Goal: Transaction & Acquisition: Purchase product/service

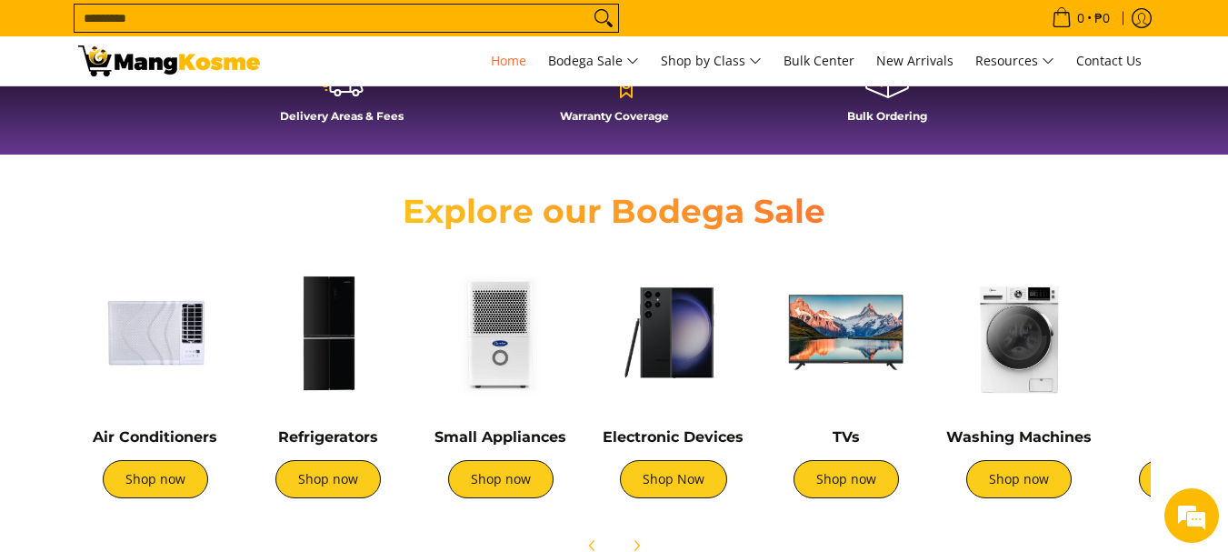
scroll to position [0, 1019]
click at [175, 397] on img at bounding box center [155, 332] width 155 height 155
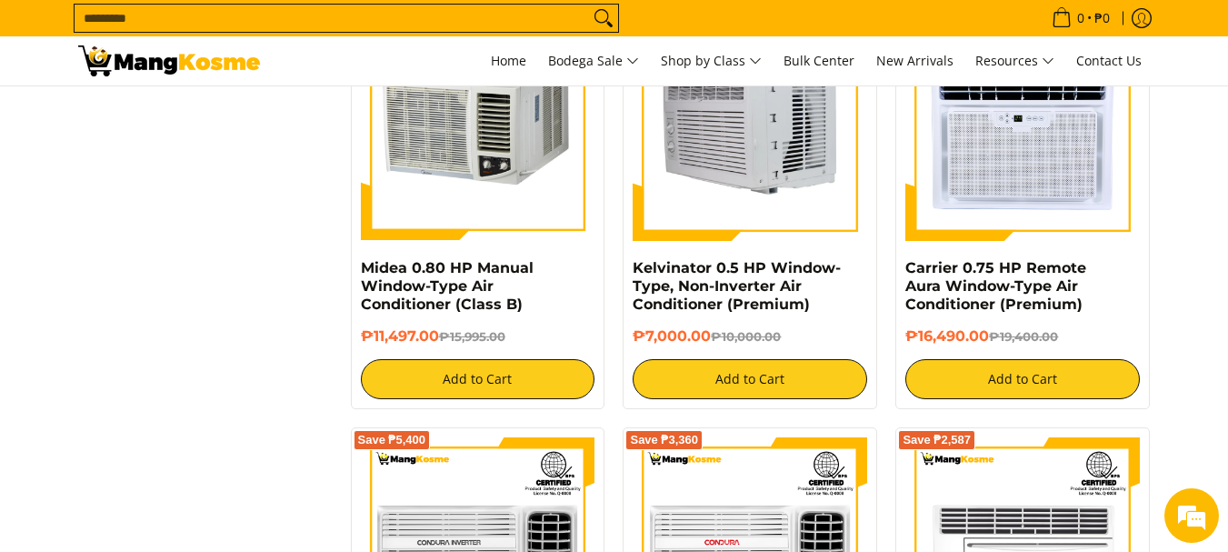
scroll to position [2938, 0]
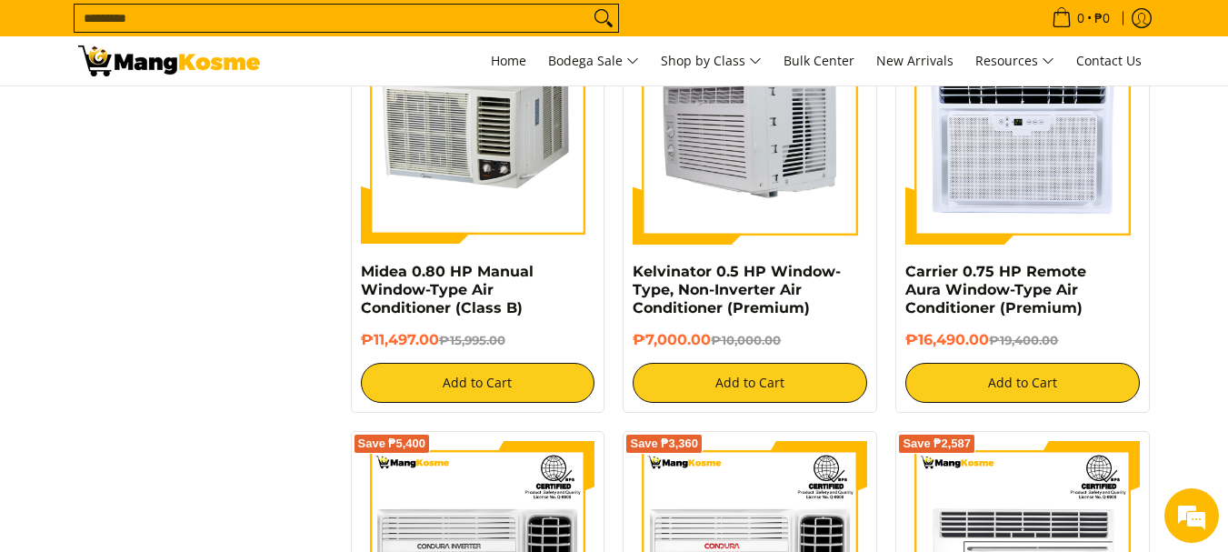
click at [789, 160] on img at bounding box center [750, 127] width 234 height 234
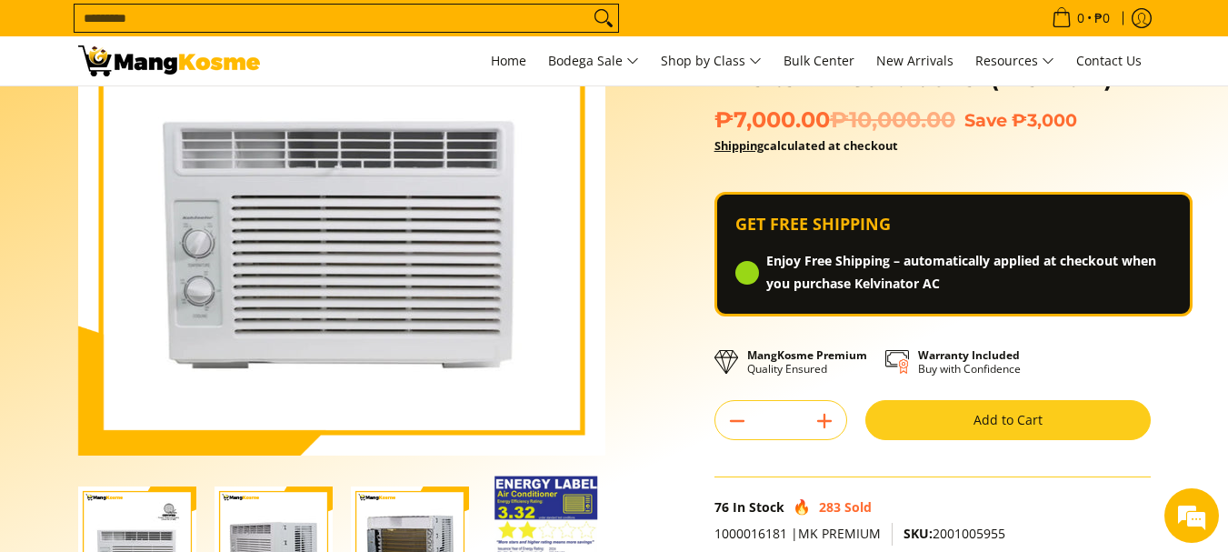
scroll to position [243, 0]
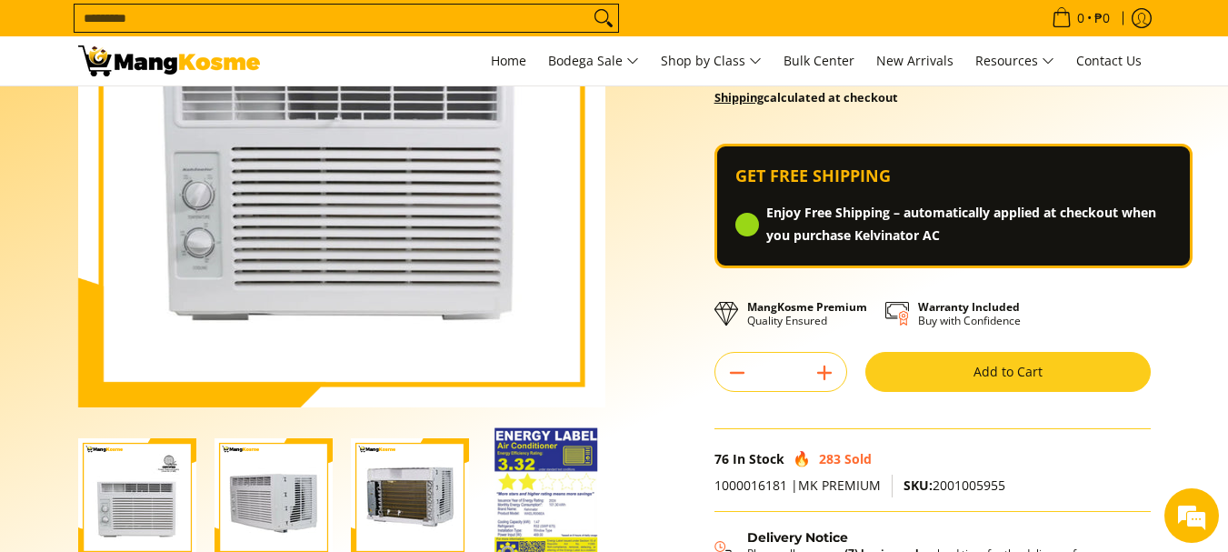
click at [1031, 371] on button "Add to Cart" at bounding box center [1007, 372] width 285 height 40
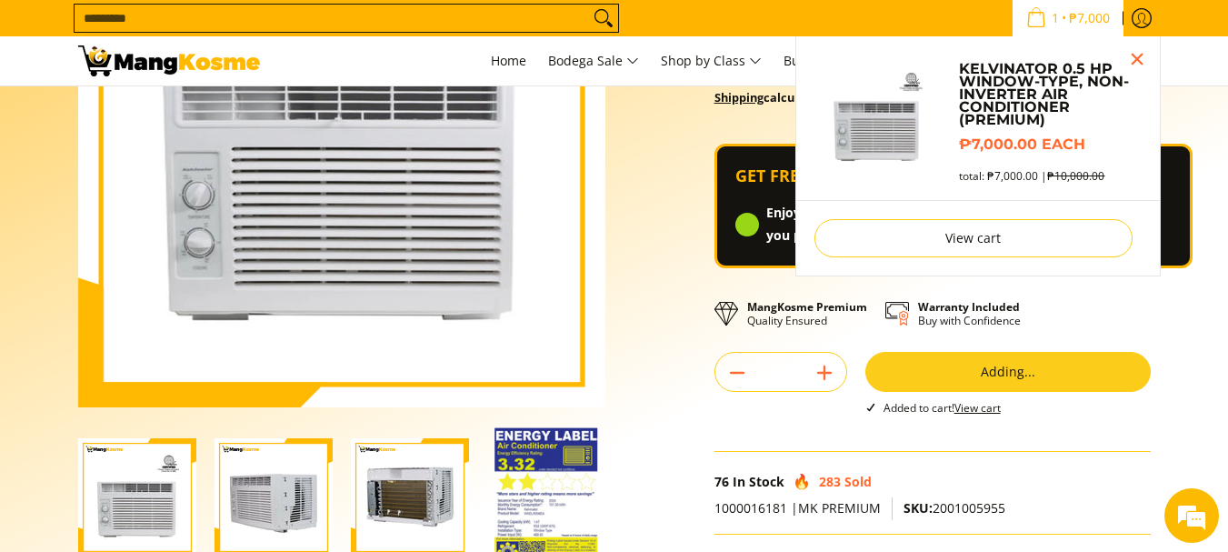
scroll to position [193, 0]
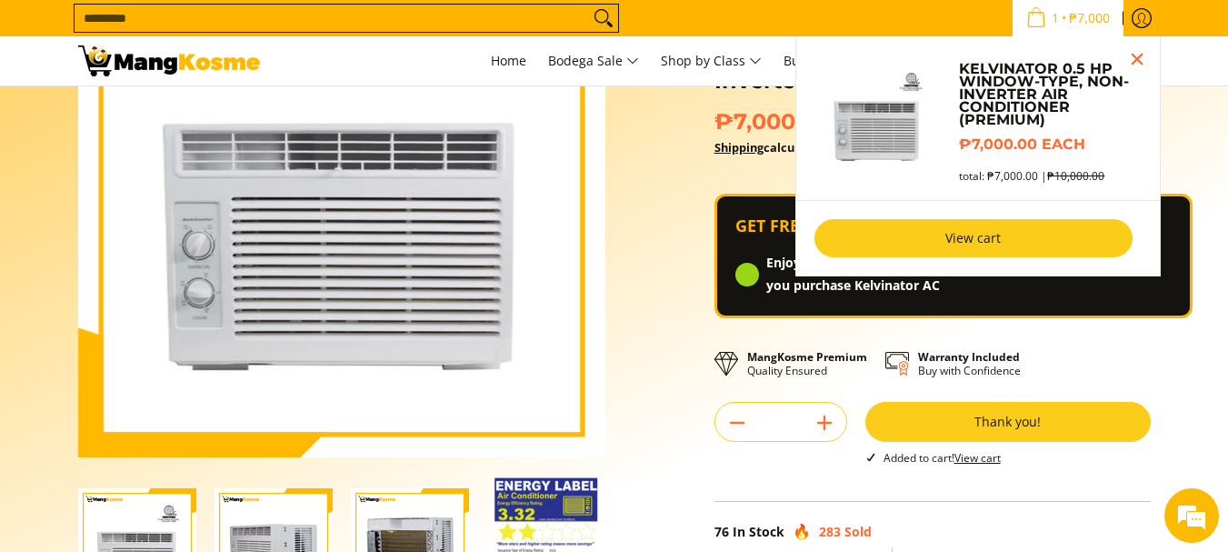
click at [1031, 234] on link "View cart" at bounding box center [973, 238] width 318 height 38
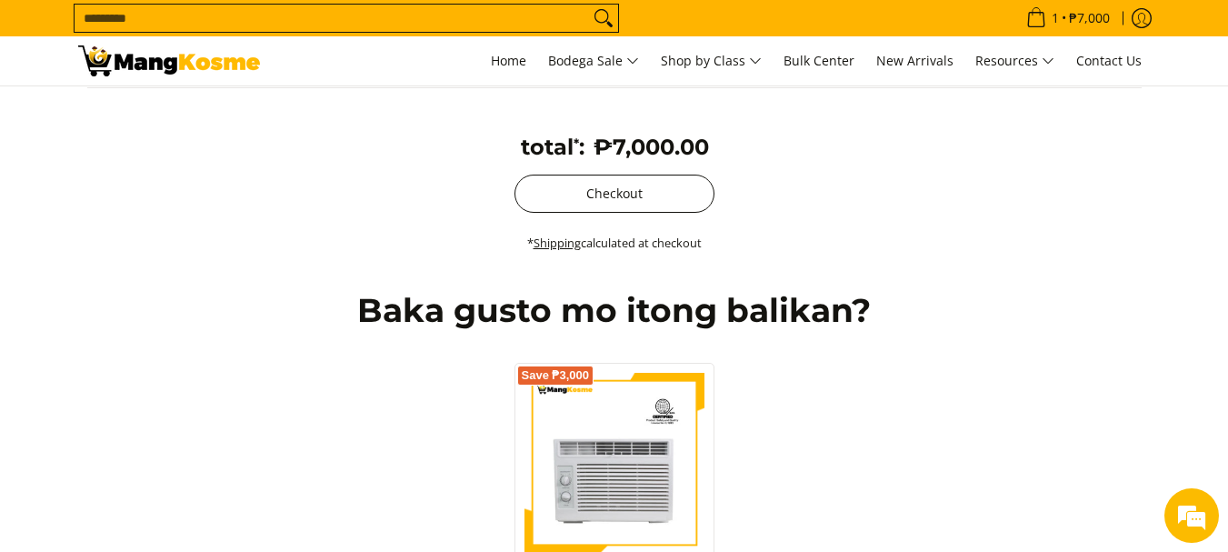
scroll to position [394, 0]
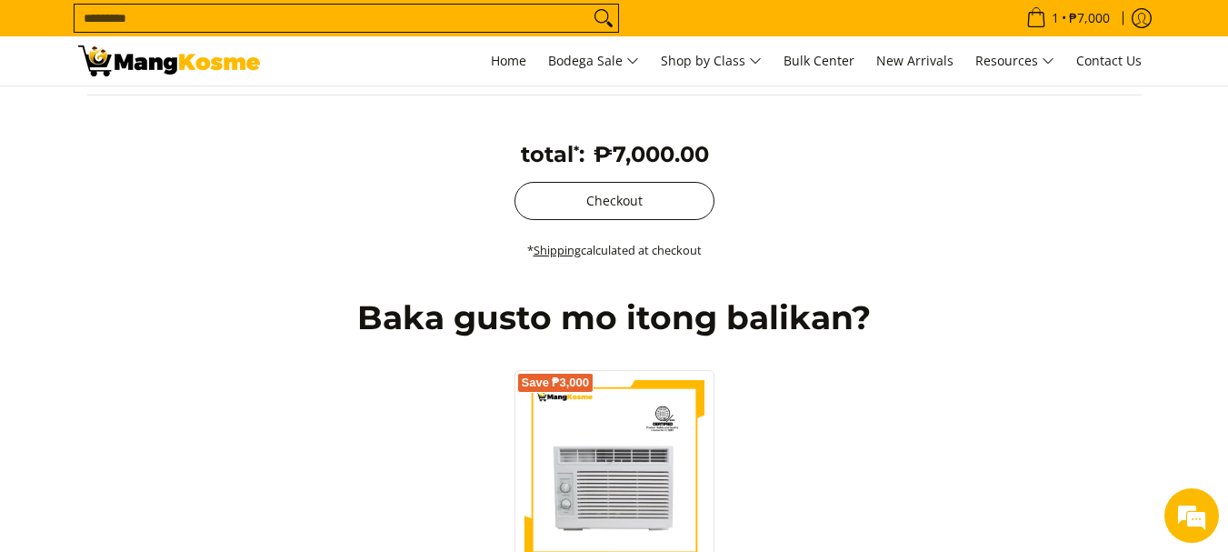
click at [617, 198] on button "Checkout" at bounding box center [614, 201] width 200 height 38
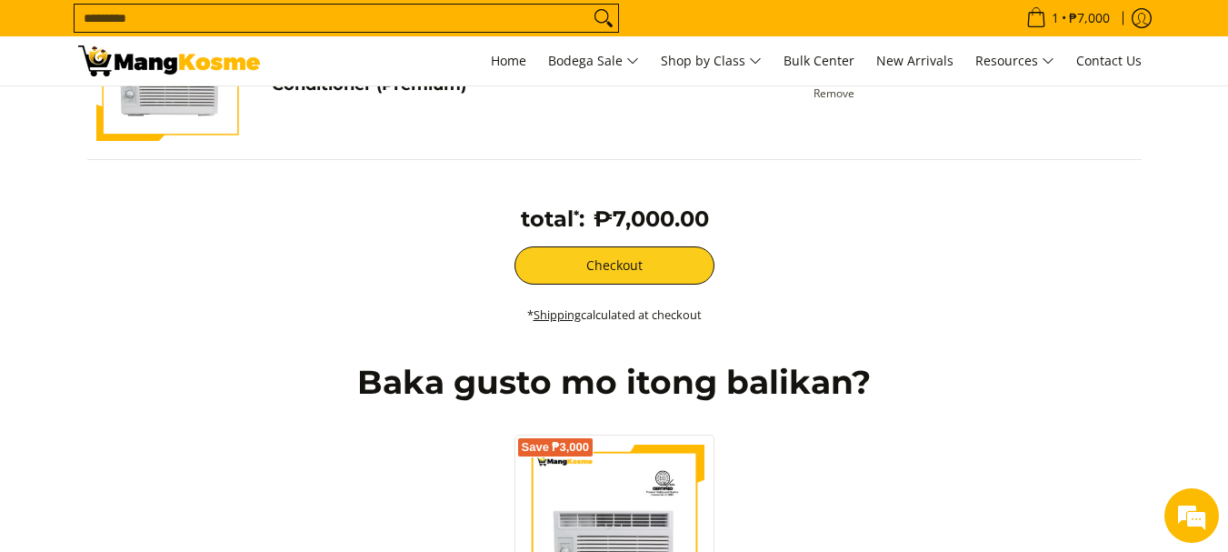
scroll to position [242, 0]
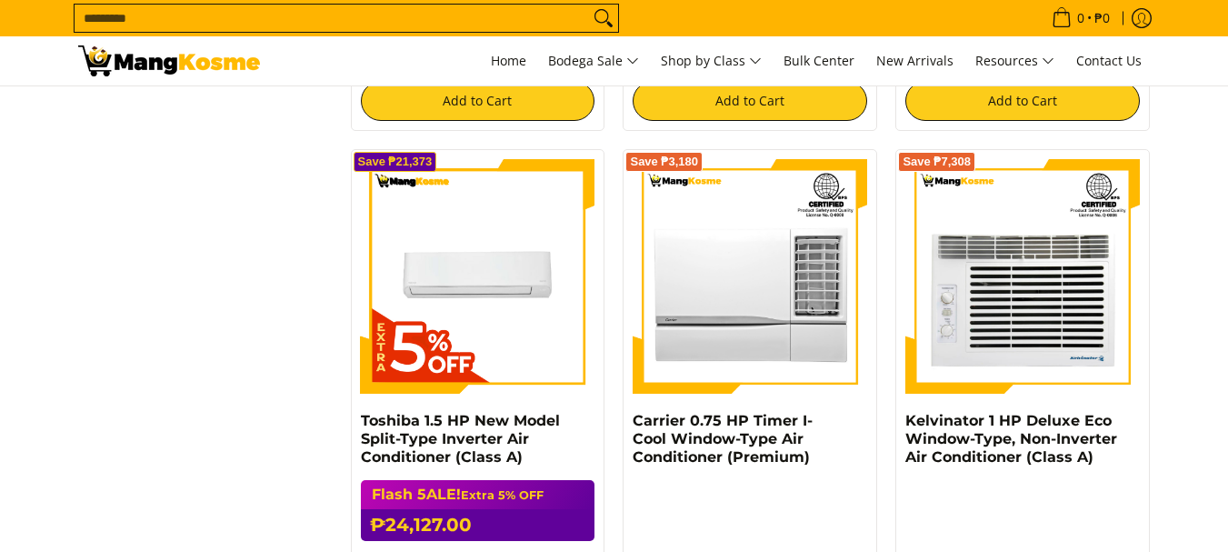
scroll to position [2211, 0]
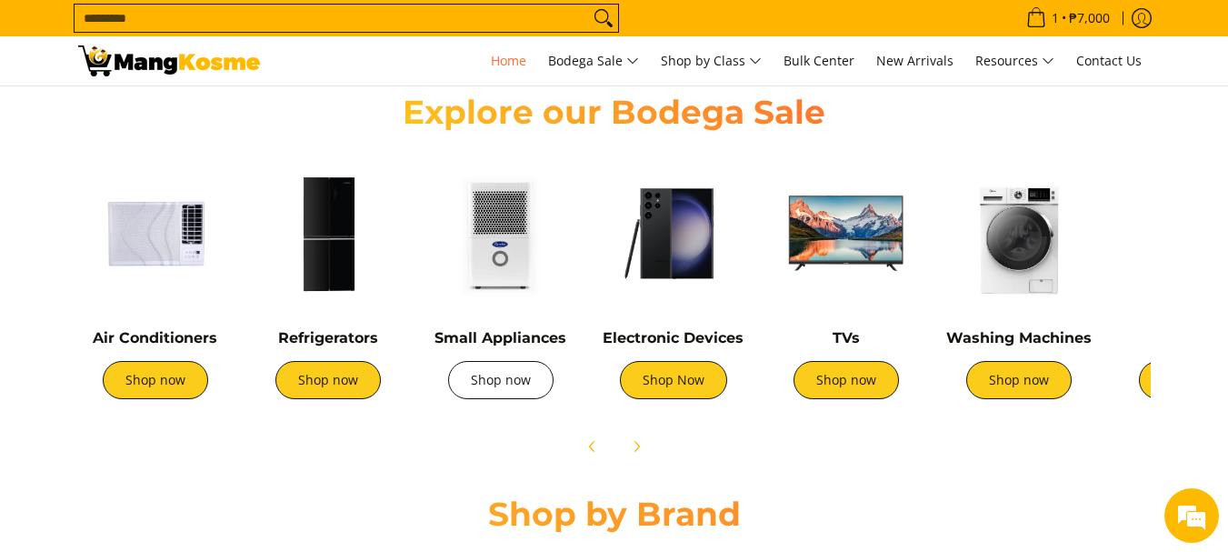
scroll to position [727, 0]
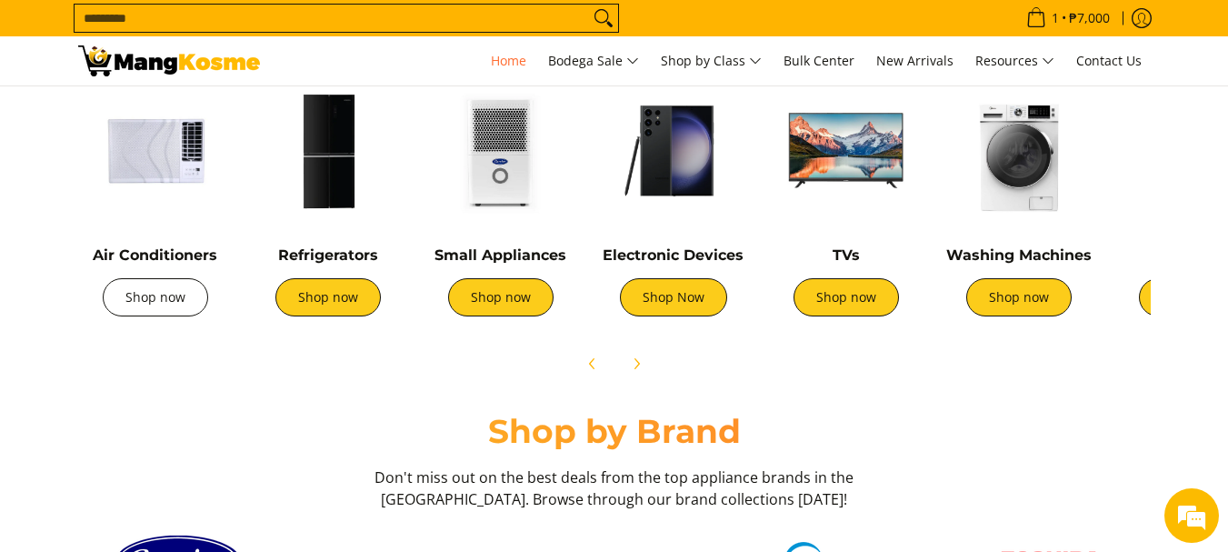
click at [167, 282] on link "Shop now" at bounding box center [155, 297] width 105 height 38
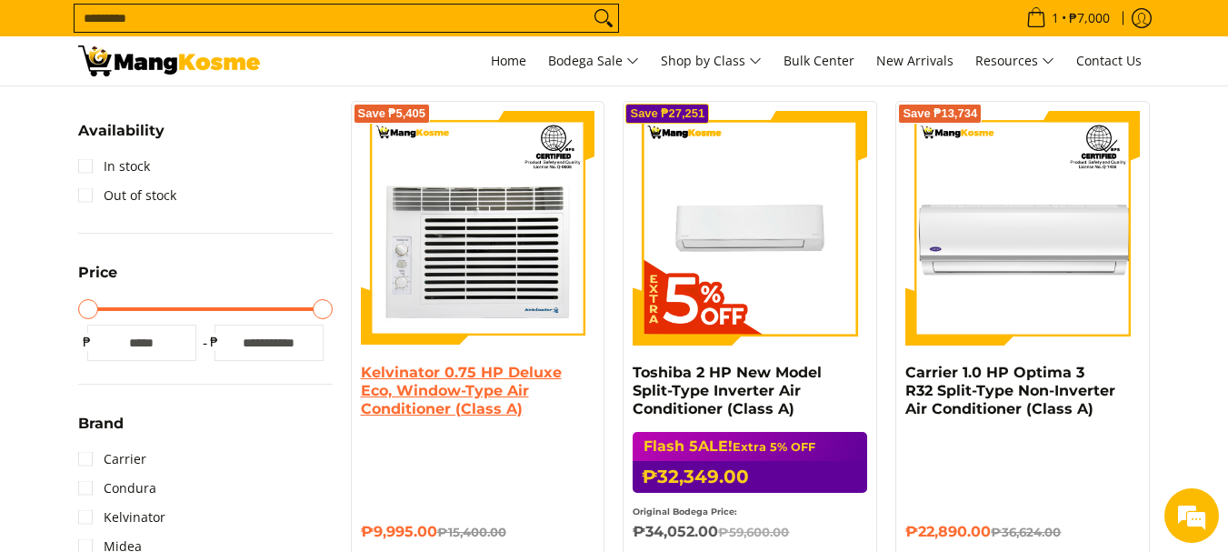
scroll to position [4328, 0]
